Goal: Information Seeking & Learning: Find specific page/section

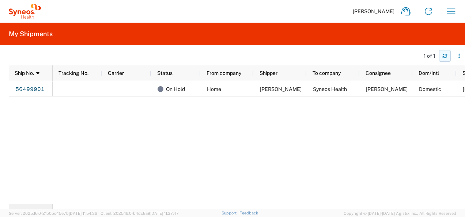
click at [444, 58] on icon "button" at bounding box center [445, 55] width 5 height 5
click at [447, 58] on icon "button" at bounding box center [445, 55] width 5 height 5
click at [445, 53] on button "button" at bounding box center [445, 56] width 12 height 12
click at [447, 55] on icon "button" at bounding box center [445, 55] width 4 height 2
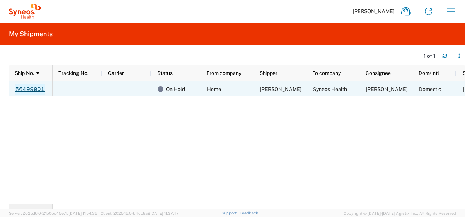
click at [29, 90] on link "56499901" at bounding box center [30, 90] width 30 height 12
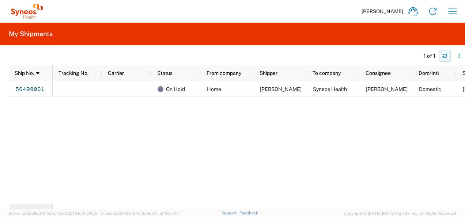
click at [443, 53] on button "button" at bounding box center [445, 56] width 12 height 12
click at [445, 56] on icon "button" at bounding box center [445, 55] width 5 height 5
click at [30, 71] on span "Ship No." at bounding box center [24, 73] width 19 height 6
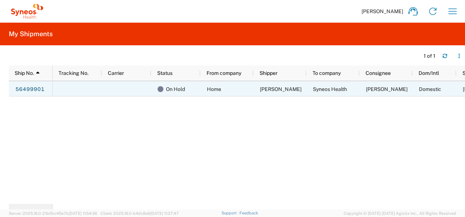
click at [378, 91] on span "[PERSON_NAME]" at bounding box center [387, 89] width 42 height 6
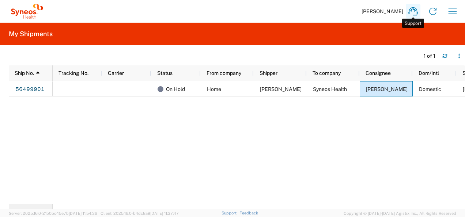
click at [413, 9] on icon at bounding box center [413, 11] width 9 height 8
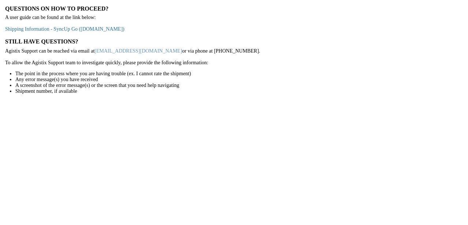
click at [70, 30] on link "Shipping Information - SyncUp Go ([DOMAIN_NAME])" at bounding box center [64, 28] width 119 height 5
